Goal: Transaction & Acquisition: Download file/media

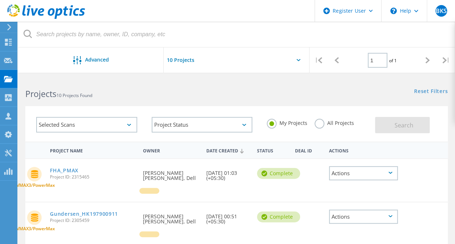
click at [5, 25] on div at bounding box center [8, 27] width 11 height 7
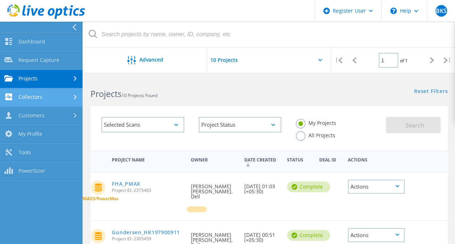
click at [60, 105] on link "Collectors" at bounding box center [41, 97] width 82 height 18
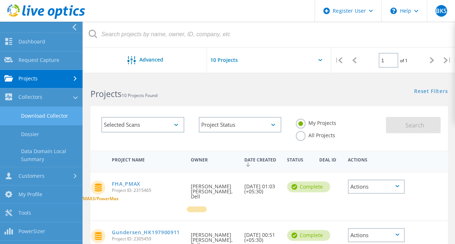
click at [52, 115] on link "Download Collector" at bounding box center [41, 116] width 82 height 18
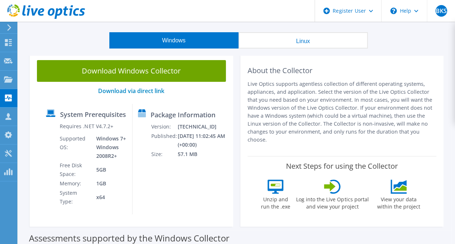
scroll to position [23, 0]
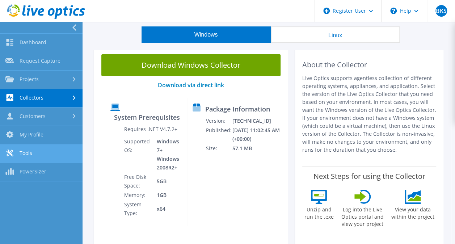
click at [34, 157] on link "Tools" at bounding box center [41, 153] width 82 height 18
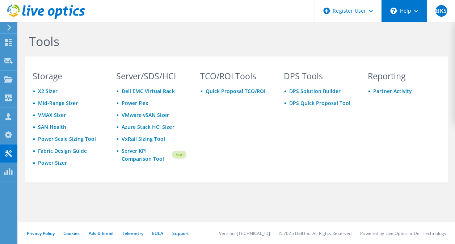
click at [412, 14] on div "\n Help" at bounding box center [404, 11] width 46 height 22
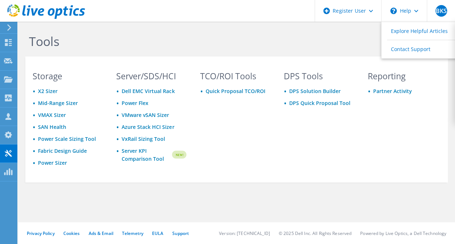
click at [4, 27] on div at bounding box center [8, 27] width 8 height 7
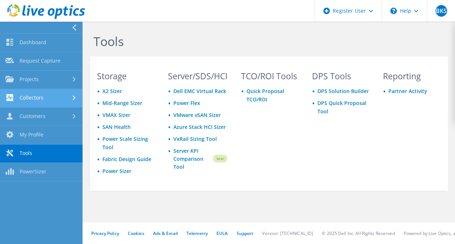
click at [51, 101] on link "Collectors" at bounding box center [41, 98] width 82 height 18
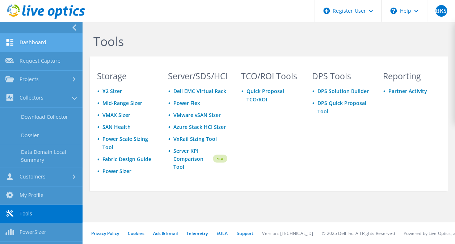
click at [53, 49] on link "Dashboard" at bounding box center [41, 43] width 82 height 18
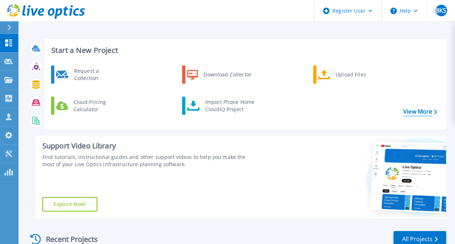
click at [407, 108] on link "View More" at bounding box center [420, 111] width 34 height 7
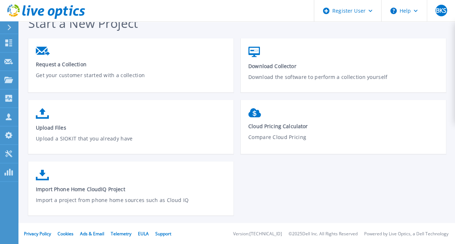
scroll to position [13, 0]
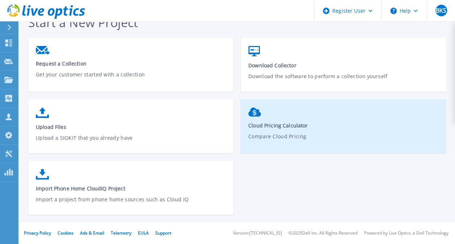
click at [277, 140] on p "Compare Cloud Pricing" at bounding box center [343, 140] width 190 height 17
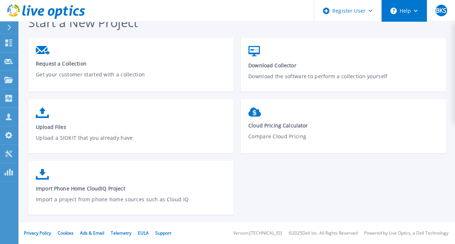
click at [405, 12] on button "Help" at bounding box center [403, 11] width 45 height 22
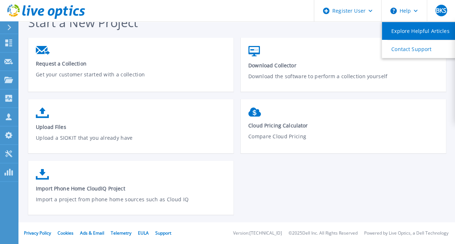
click at [405, 31] on link "Explore Helpful Articles" at bounding box center [421, 31] width 81 height 18
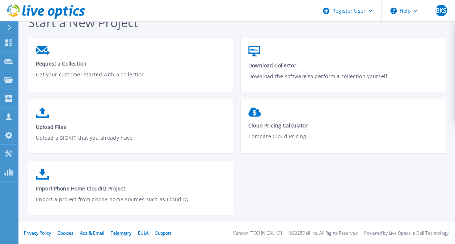
click at [120, 233] on link "Telemetry" at bounding box center [121, 233] width 21 height 6
click at [8, 30] on icon at bounding box center [10, 28] width 4 height 6
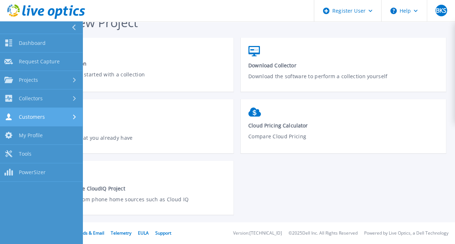
click at [32, 123] on link "Customers Customers" at bounding box center [41, 117] width 82 height 18
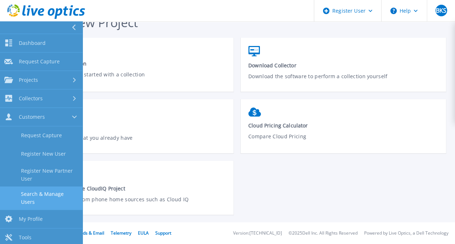
click at [48, 194] on link "Search & Manage Users" at bounding box center [41, 197] width 82 height 23
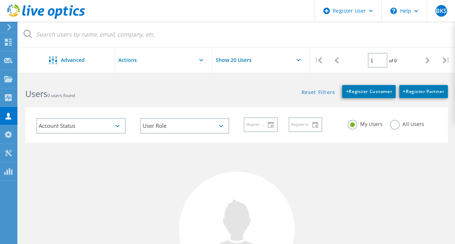
click at [7, 29] on icon at bounding box center [9, 27] width 5 height 7
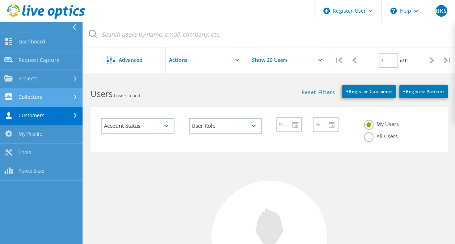
click at [45, 95] on link "Collectors" at bounding box center [41, 97] width 82 height 18
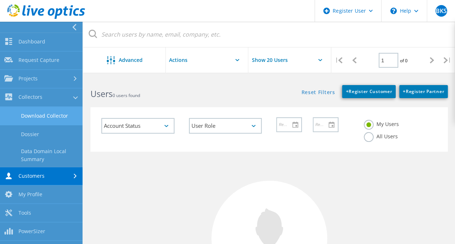
click at [39, 119] on link "Download Collector" at bounding box center [41, 116] width 82 height 18
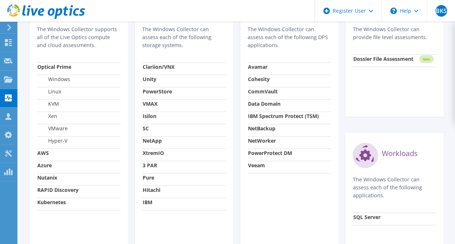
scroll to position [283, 0]
click at [47, 149] on strong "AWS" at bounding box center [43, 152] width 12 height 7
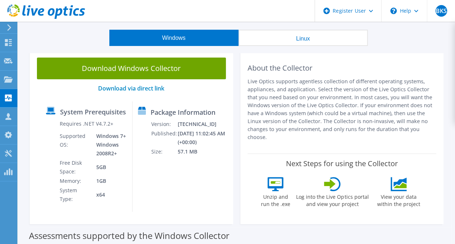
scroll to position [0, 0]
